Goal: Task Accomplishment & Management: Use online tool/utility

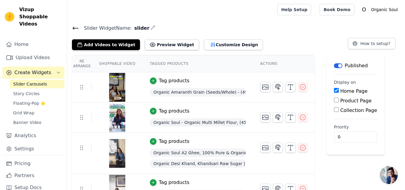
click at [334, 108] on input "Collection Page" at bounding box center [336, 109] width 5 height 5
checkbox input "true"
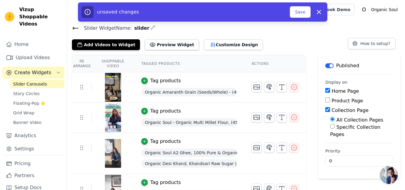
click at [340, 127] on div "Specific Collection Pages" at bounding box center [361, 131] width 63 height 14
click at [335, 126] on input "Specific Collection Pages" at bounding box center [332, 126] width 5 height 5
radio input "true"
click at [344, 150] on button "Select Collection Pages" at bounding box center [358, 148] width 57 height 10
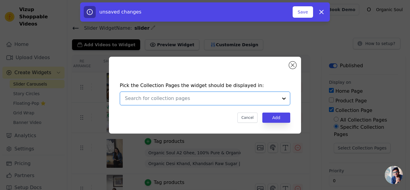
click at [193, 97] on input "text" at bounding box center [201, 98] width 153 height 7
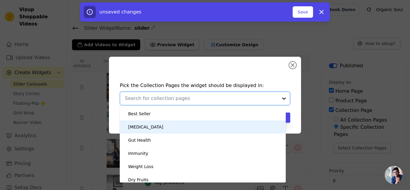
scroll to position [162, 0]
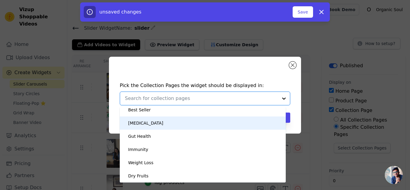
click at [151, 126] on div "High Blood Sugar" at bounding box center [145, 122] width 35 height 13
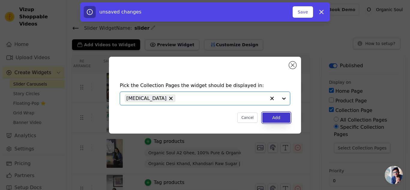
click at [279, 120] on button "Add" at bounding box center [276, 117] width 28 height 10
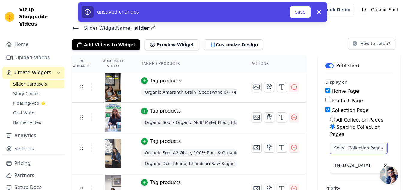
click at [347, 148] on button "Select Collection Pages" at bounding box center [358, 148] width 57 height 10
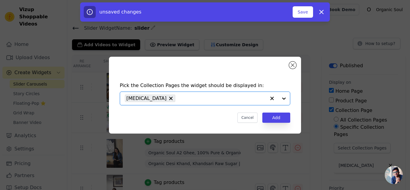
click at [226, 102] on input "text" at bounding box center [222, 98] width 88 height 7
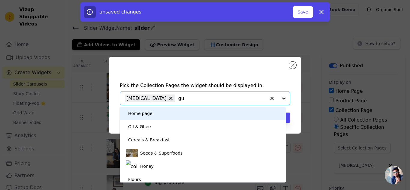
type input "gut"
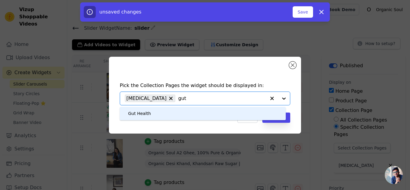
click at [181, 117] on div "Gut Health" at bounding box center [203, 113] width 154 height 13
type input "immunity"
click at [171, 114] on div "Immunity" at bounding box center [205, 113] width 158 height 13
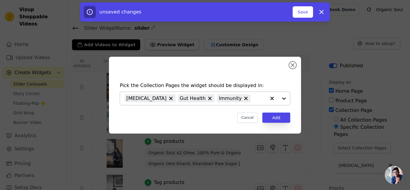
click at [253, 97] on input "text" at bounding box center [259, 98] width 13 height 7
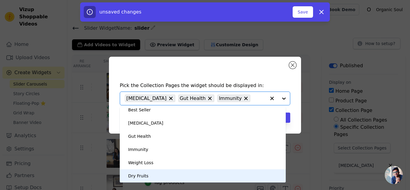
click at [152, 176] on div "Dry Fruits" at bounding box center [203, 175] width 154 height 13
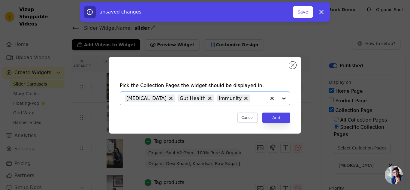
click at [253, 96] on input "text" at bounding box center [259, 98] width 13 height 7
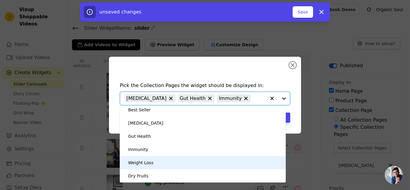
click at [146, 160] on div "Weight Loss" at bounding box center [140, 162] width 25 height 13
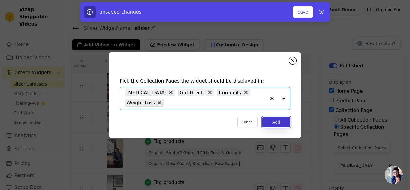
click at [273, 123] on button "Add" at bounding box center [276, 122] width 28 height 10
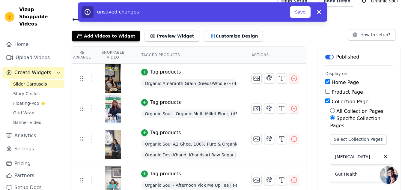
scroll to position [0, 0]
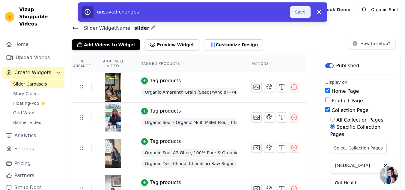
click at [300, 10] on button "Save" at bounding box center [300, 11] width 20 height 11
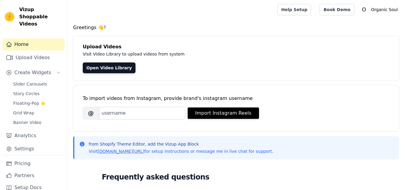
scroll to position [147, 0]
